Goal: Obtain resource: Download file/media

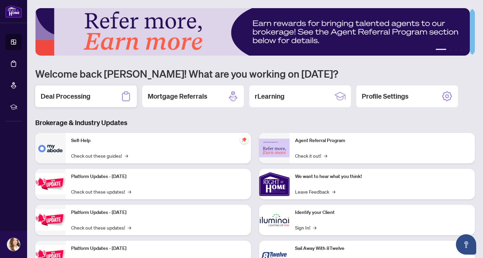
click at [93, 97] on div "Deal Processing" at bounding box center [86, 96] width 102 height 22
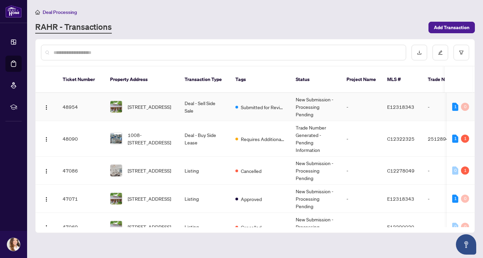
click at [93, 97] on td "48954" at bounding box center [80, 107] width 47 height 28
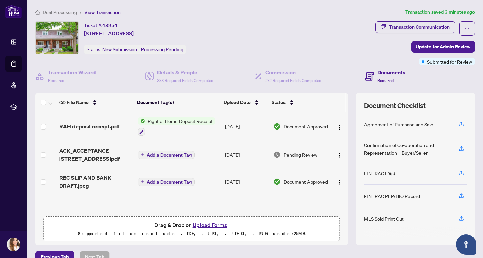
scroll to position [0, 0]
click at [337, 124] on img "button" at bounding box center [339, 126] width 5 height 5
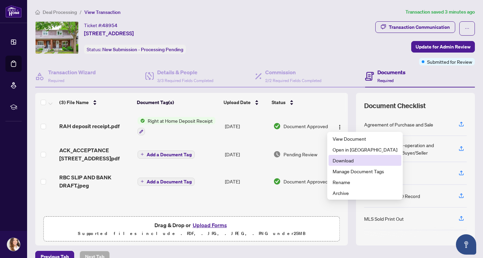
click at [340, 156] on span "Download" at bounding box center [365, 159] width 65 height 7
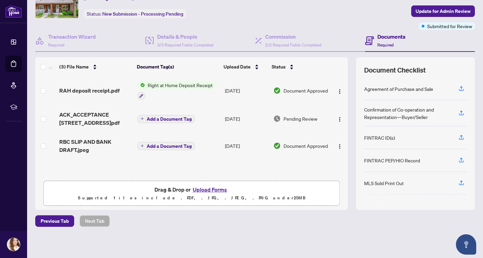
scroll to position [0, 0]
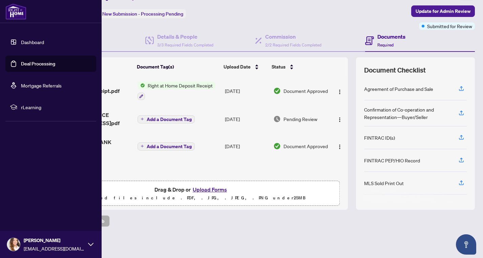
click at [36, 45] on link "Dashboard" at bounding box center [32, 42] width 23 height 6
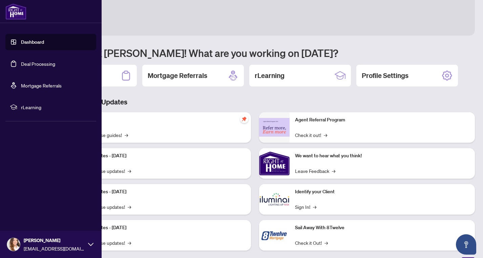
scroll to position [31, 0]
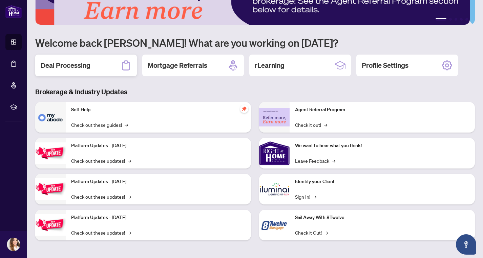
click at [92, 64] on div "Deal Processing" at bounding box center [86, 66] width 102 height 22
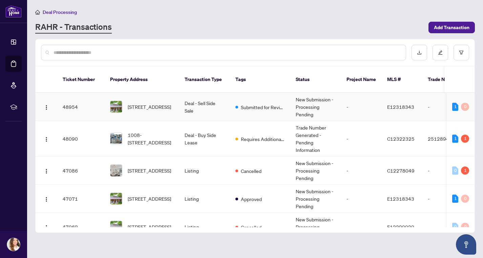
click at [433, 99] on td "-" at bounding box center [445, 107] width 47 height 28
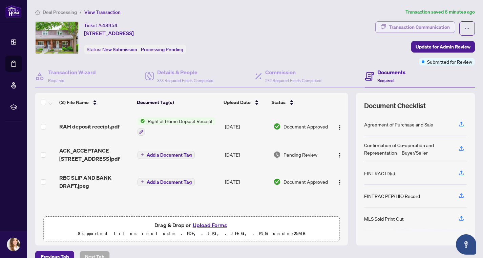
click at [436, 25] on div "Transaction Communication" at bounding box center [419, 27] width 61 height 11
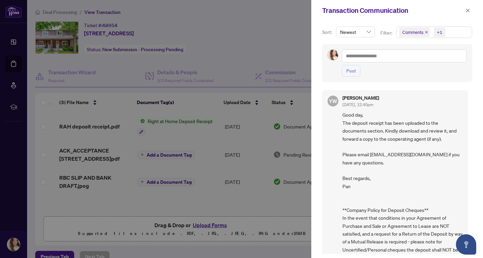
scroll to position [44, 0]
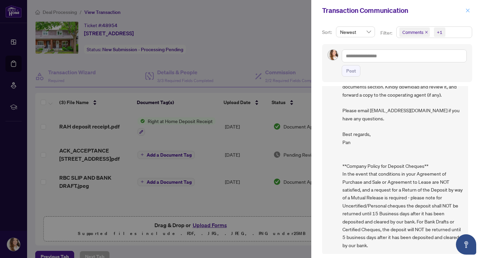
click at [466, 10] on icon "close" at bounding box center [467, 10] width 5 height 5
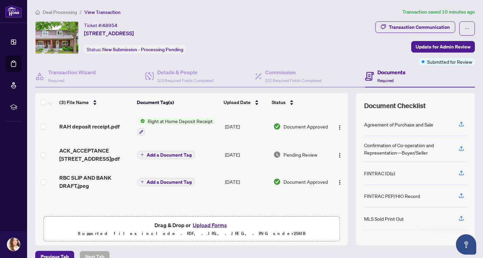
scroll to position [0, 0]
